Goal: Check status: Check status

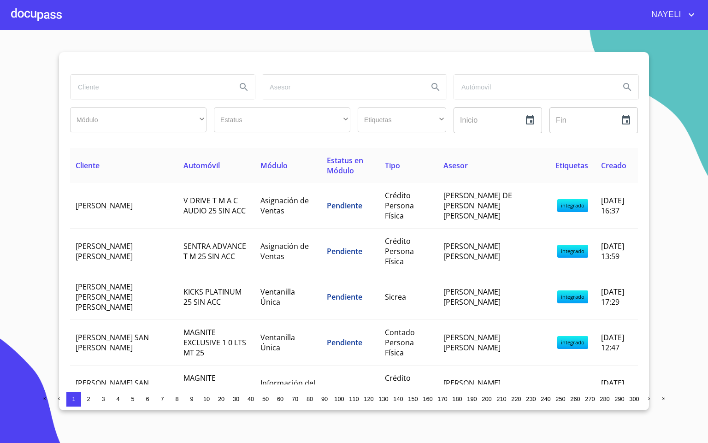
click at [156, 83] on input "search" at bounding box center [150, 87] width 159 height 25
type input "[PERSON_NAME] [PERSON_NAME]"
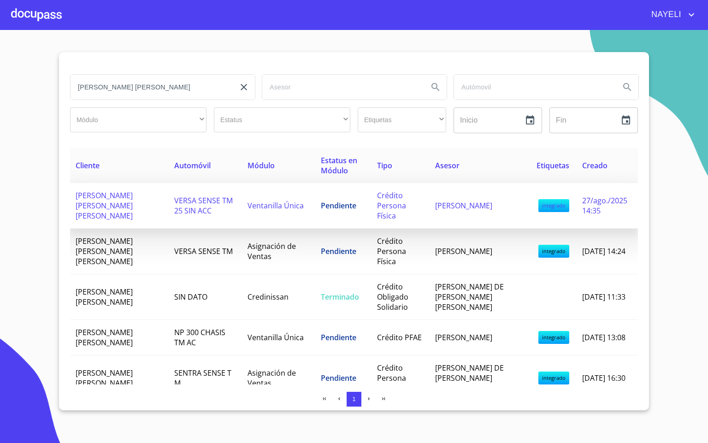
click at [142, 209] on td "[PERSON_NAME] [PERSON_NAME] [PERSON_NAME]" at bounding box center [119, 206] width 99 height 46
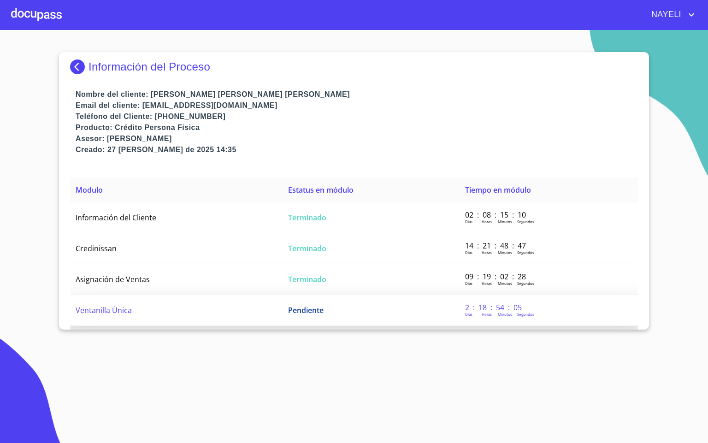
click at [328, 305] on td "Pendiente" at bounding box center [371, 310] width 177 height 31
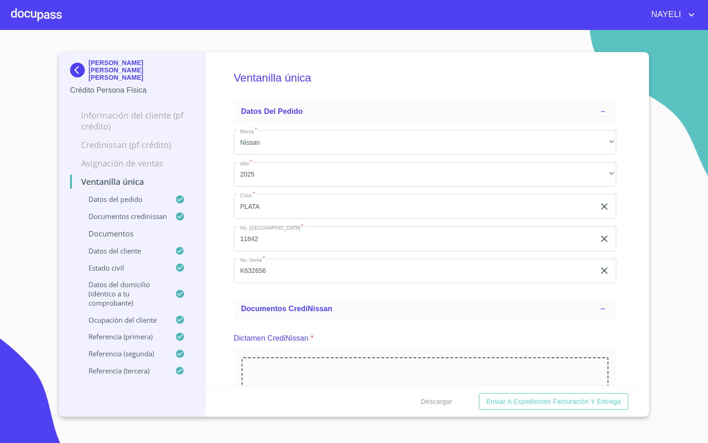
click at [624, 197] on div "Ventanilla única Datos del pedido Marca   * Nissan ​ Año   * 2025 ​ Color   * P…" at bounding box center [425, 219] width 439 height 334
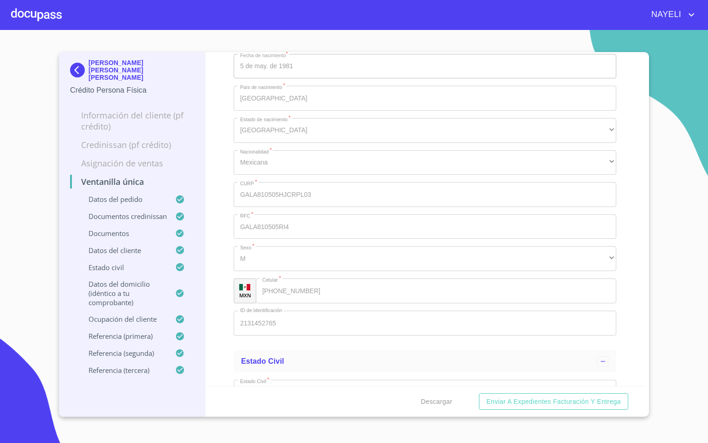
scroll to position [3043, 0]
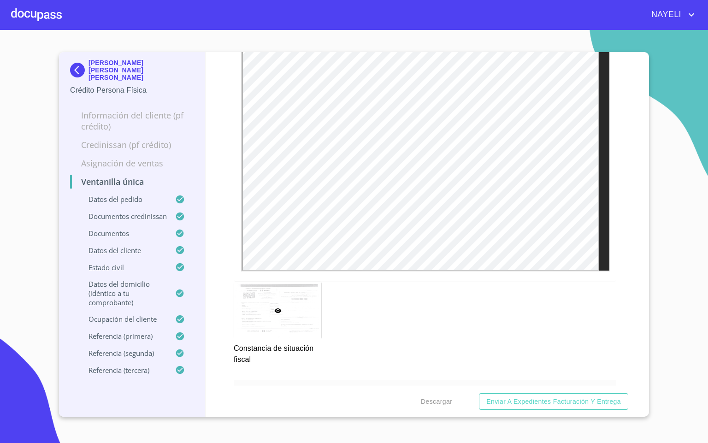
click at [38, 14] on div at bounding box center [36, 15] width 51 height 30
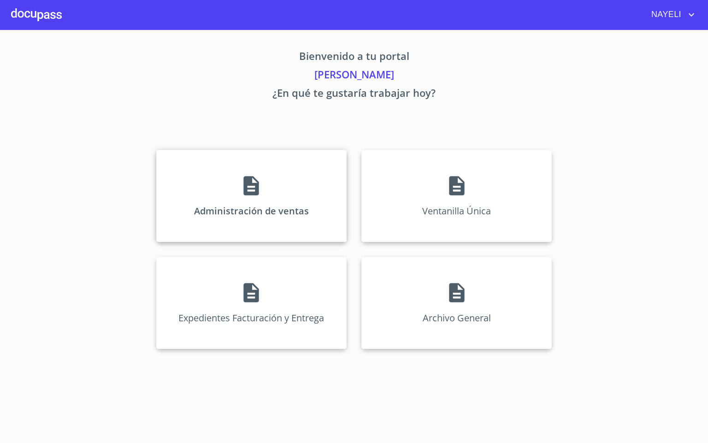
click at [230, 194] on div "Administración de ventas" at bounding box center [251, 196] width 190 height 92
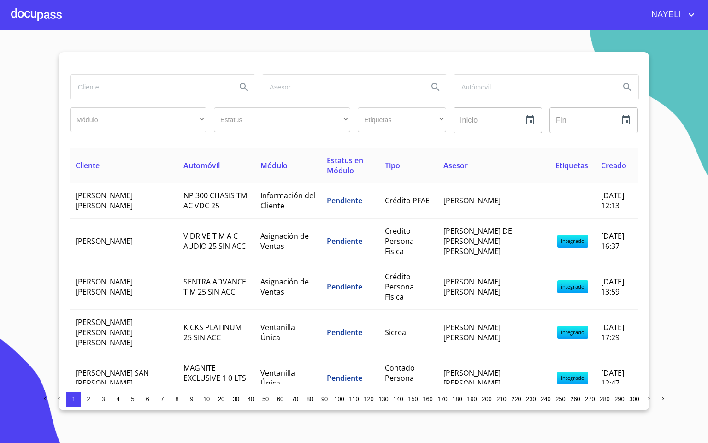
click at [151, 89] on input "search" at bounding box center [150, 87] width 159 height 25
type input "mega"
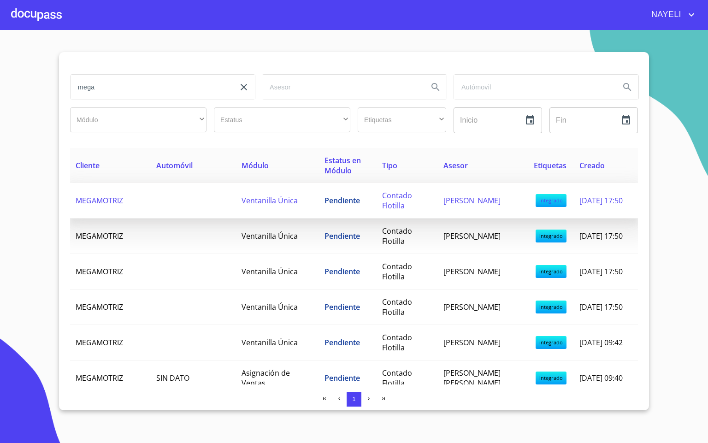
click at [360, 198] on span "Pendiente" at bounding box center [343, 200] width 36 height 10
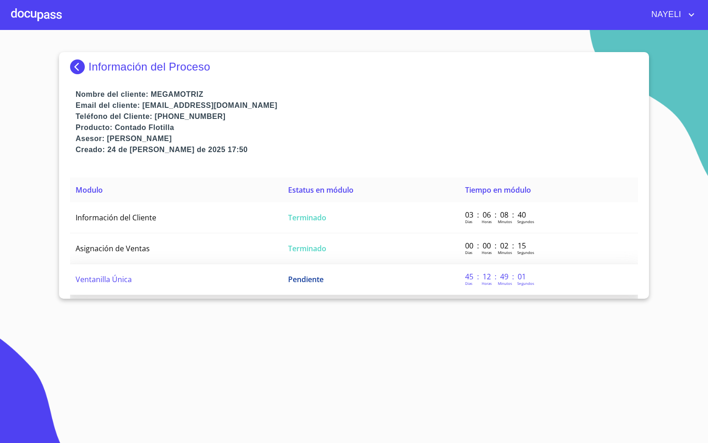
click at [123, 271] on td "Ventanilla Única" at bounding box center [176, 279] width 213 height 31
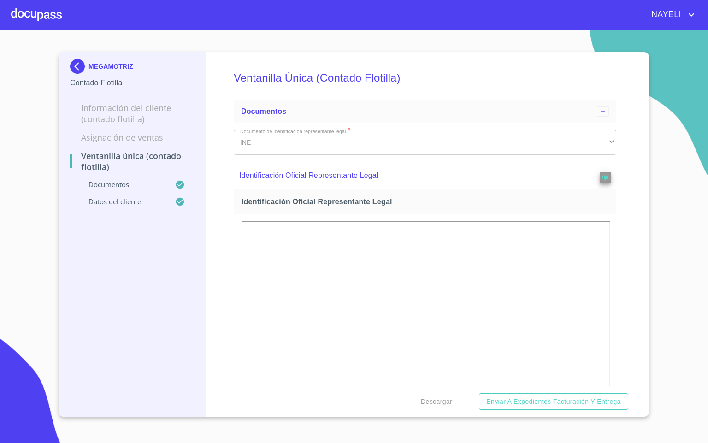
drag, startPoint x: 616, startPoint y: 269, endPoint x: 620, endPoint y: 264, distance: 5.9
click at [619, 264] on div "Ventanilla Única (Contado Flotilla) Documentos Documento de identificación repr…" at bounding box center [425, 219] width 439 height 334
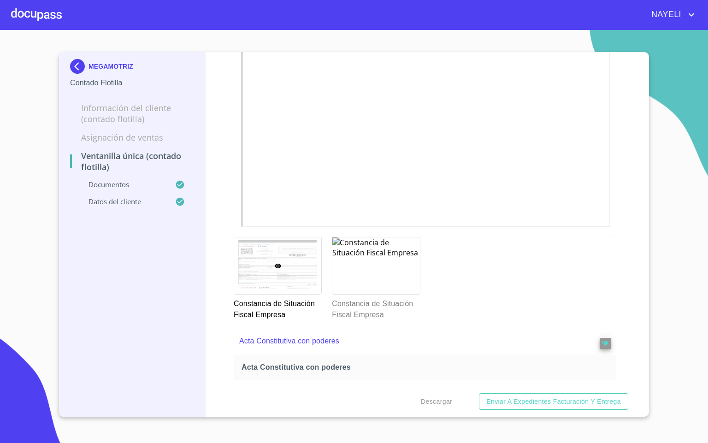
scroll to position [1037, 0]
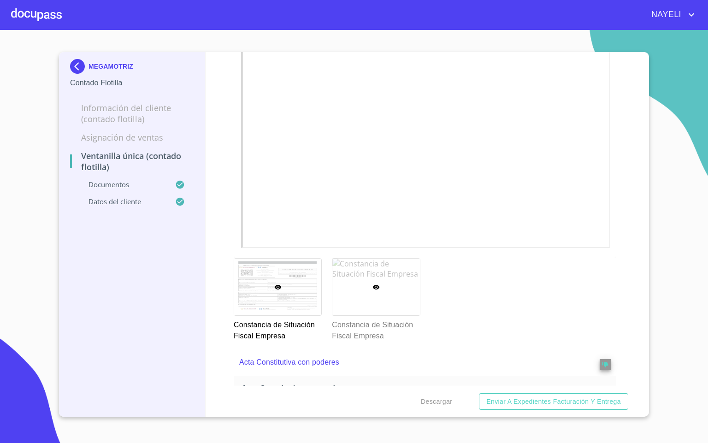
click at [378, 300] on div at bounding box center [375, 287] width 87 height 57
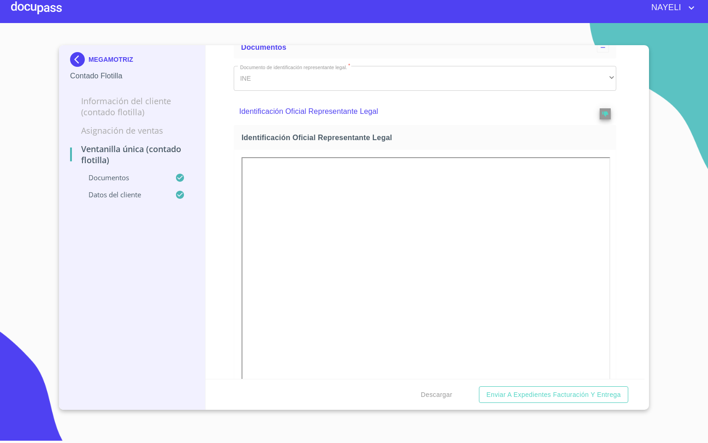
scroll to position [0, 0]
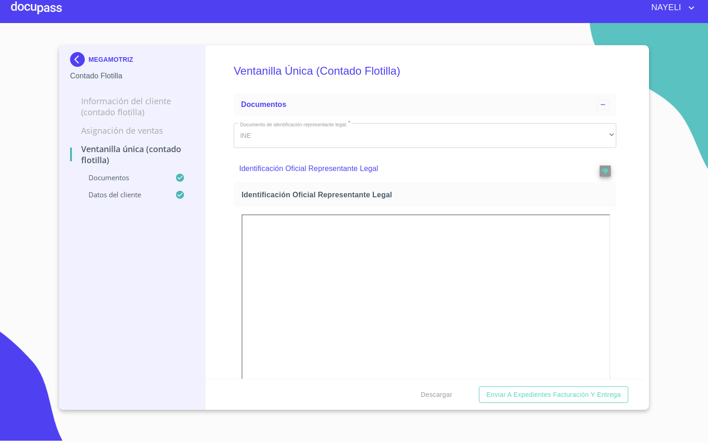
click at [72, 58] on img at bounding box center [79, 59] width 18 height 15
